Goal: Task Accomplishment & Management: Complete application form

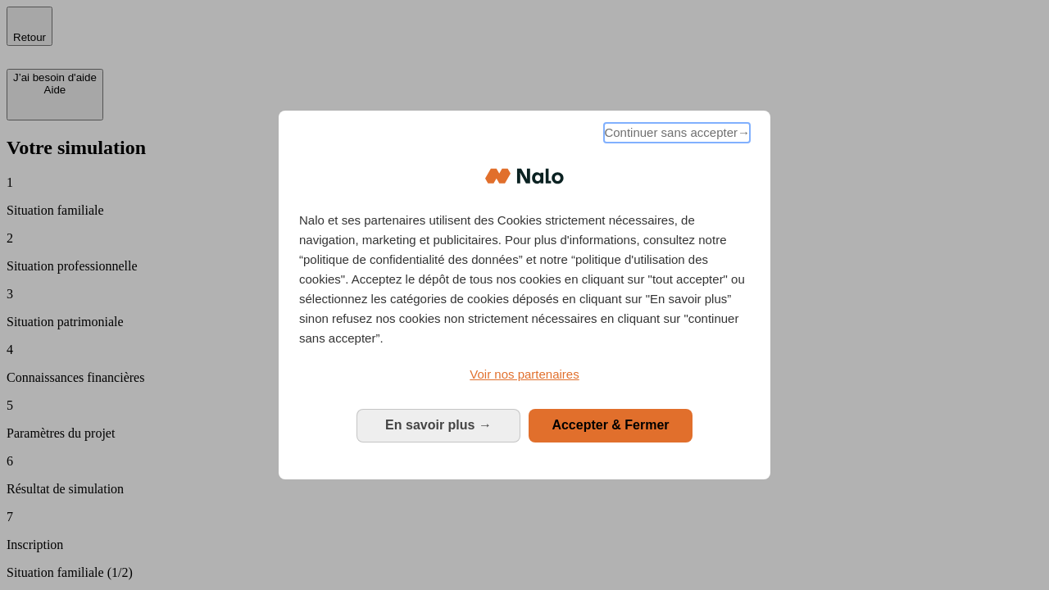
click at [675, 135] on span "Continuer sans accepter →" at bounding box center [677, 133] width 146 height 20
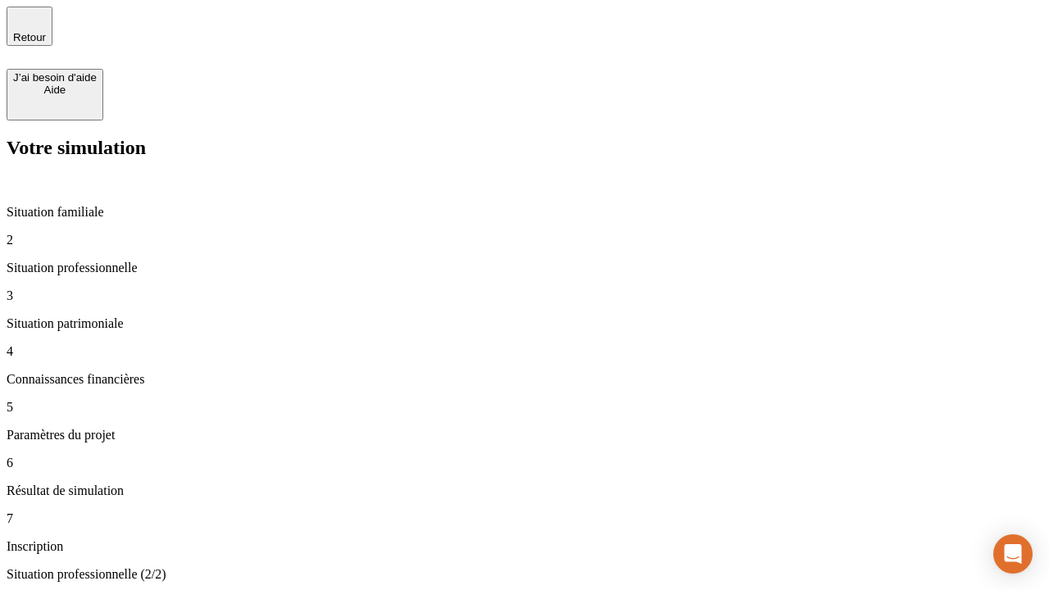
type input "30 000"
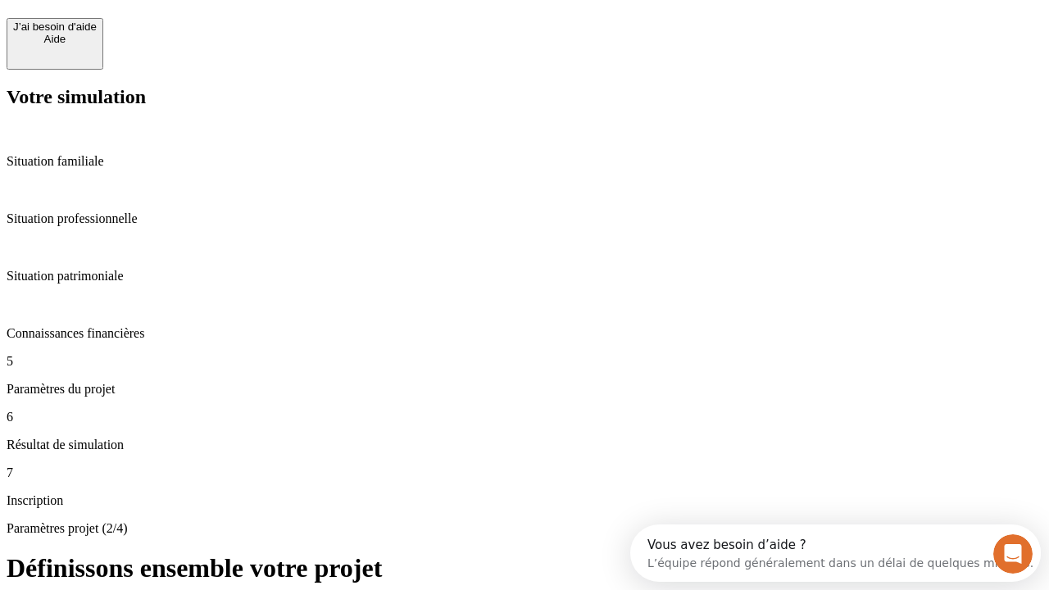
scroll to position [31, 0]
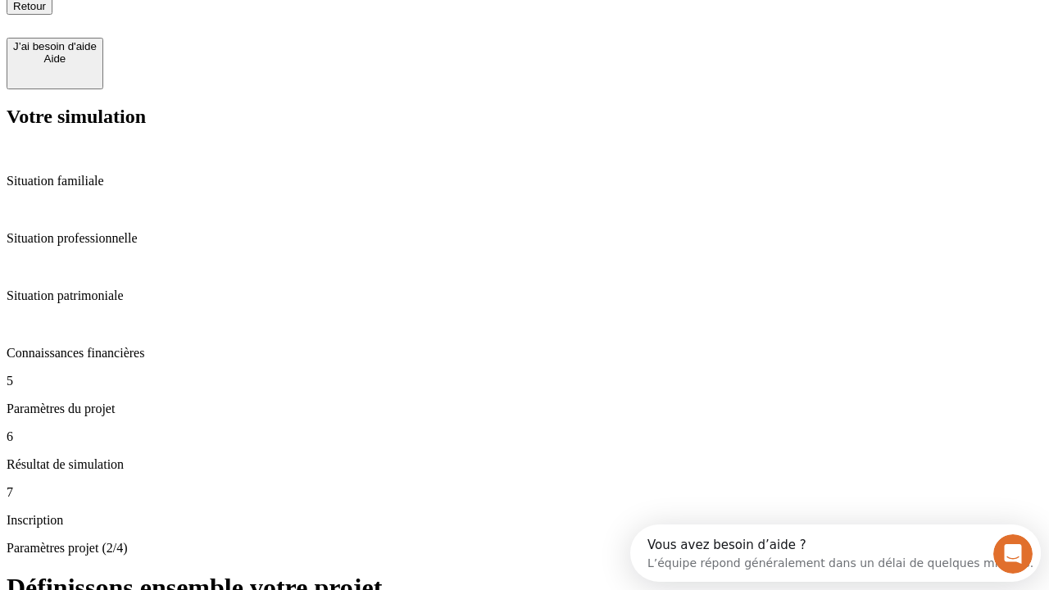
type input "25"
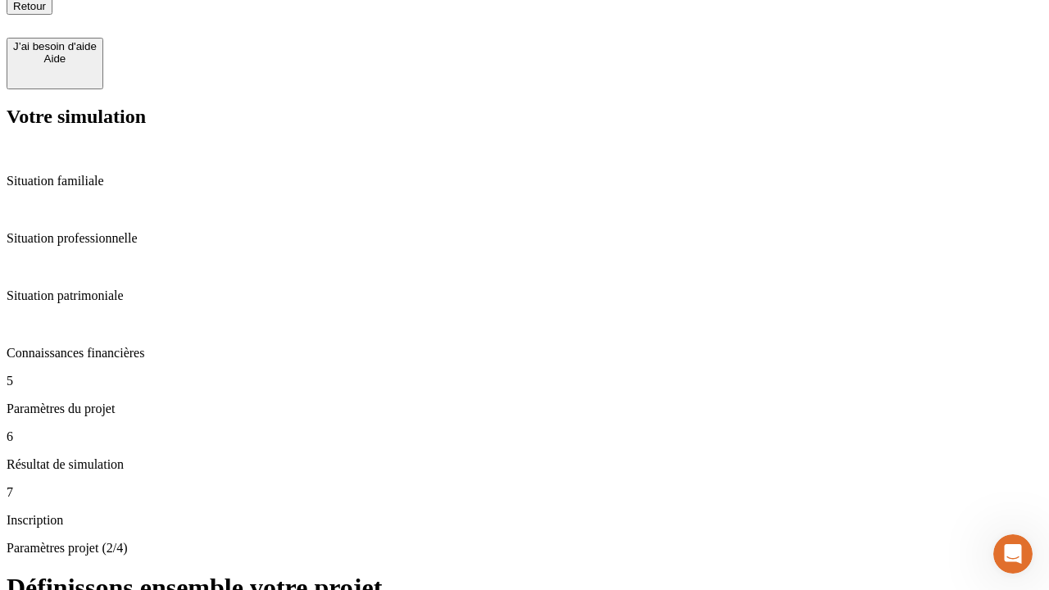
type input "64"
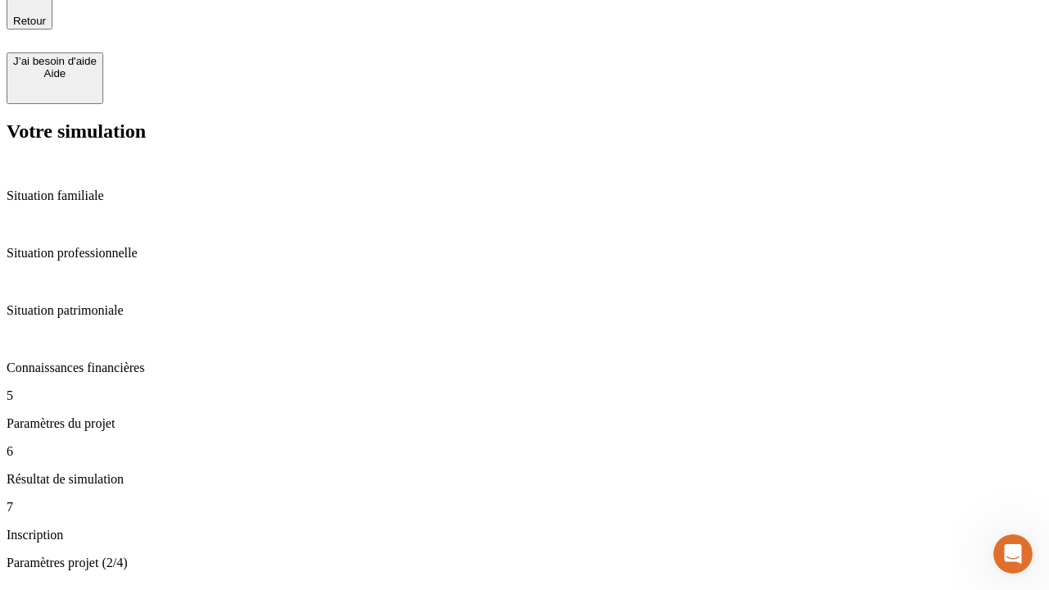
type input "1 000"
type input "640"
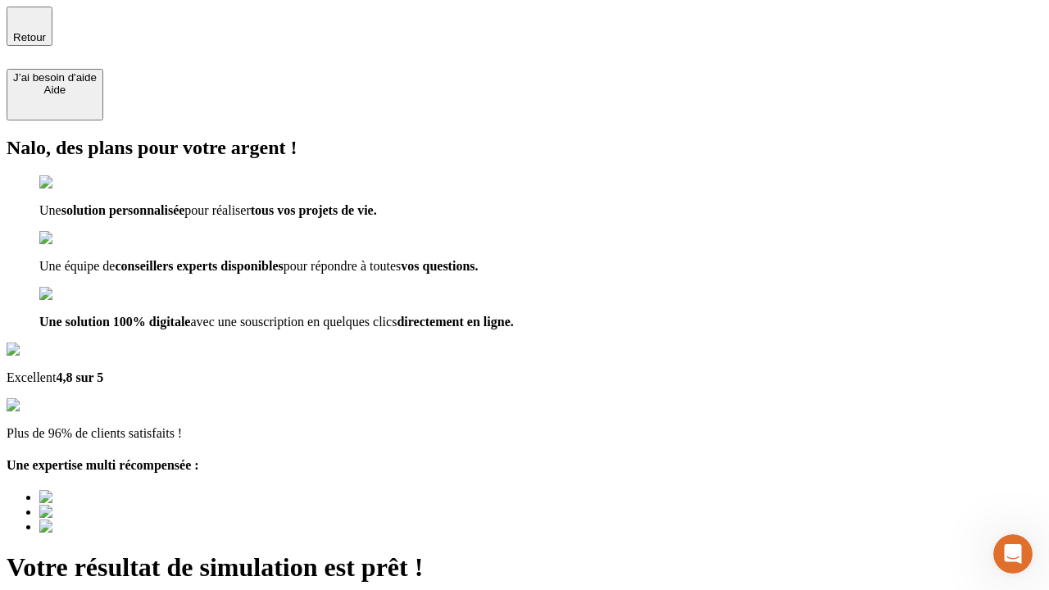
type input "[EMAIL_ADDRESS][PERSON_NAME][DOMAIN_NAME]"
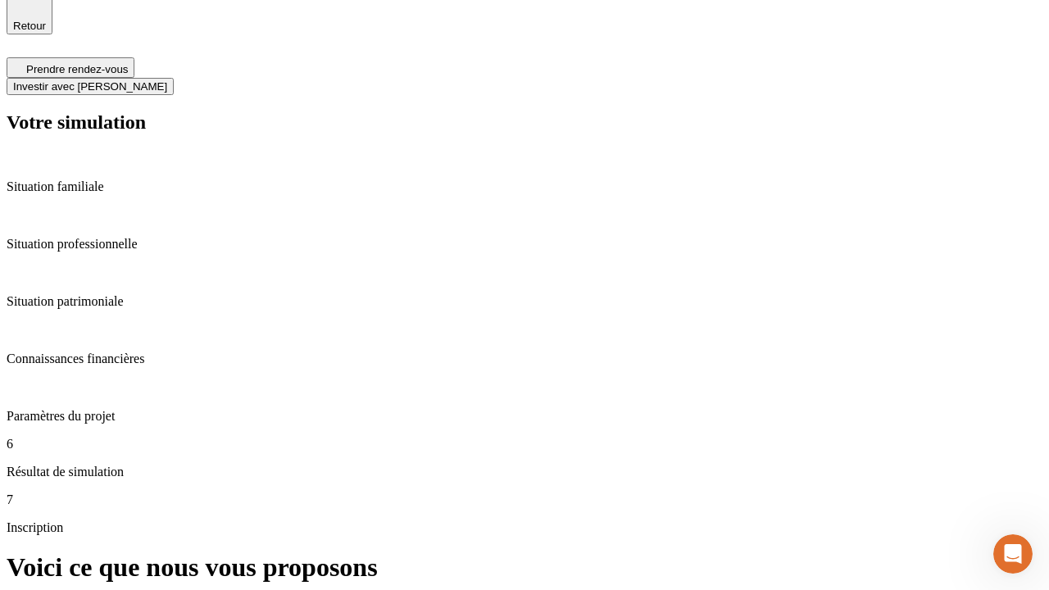
click at [167, 80] on span "Investir avec [PERSON_NAME]" at bounding box center [90, 86] width 154 height 12
